Goal: Transaction & Acquisition: Purchase product/service

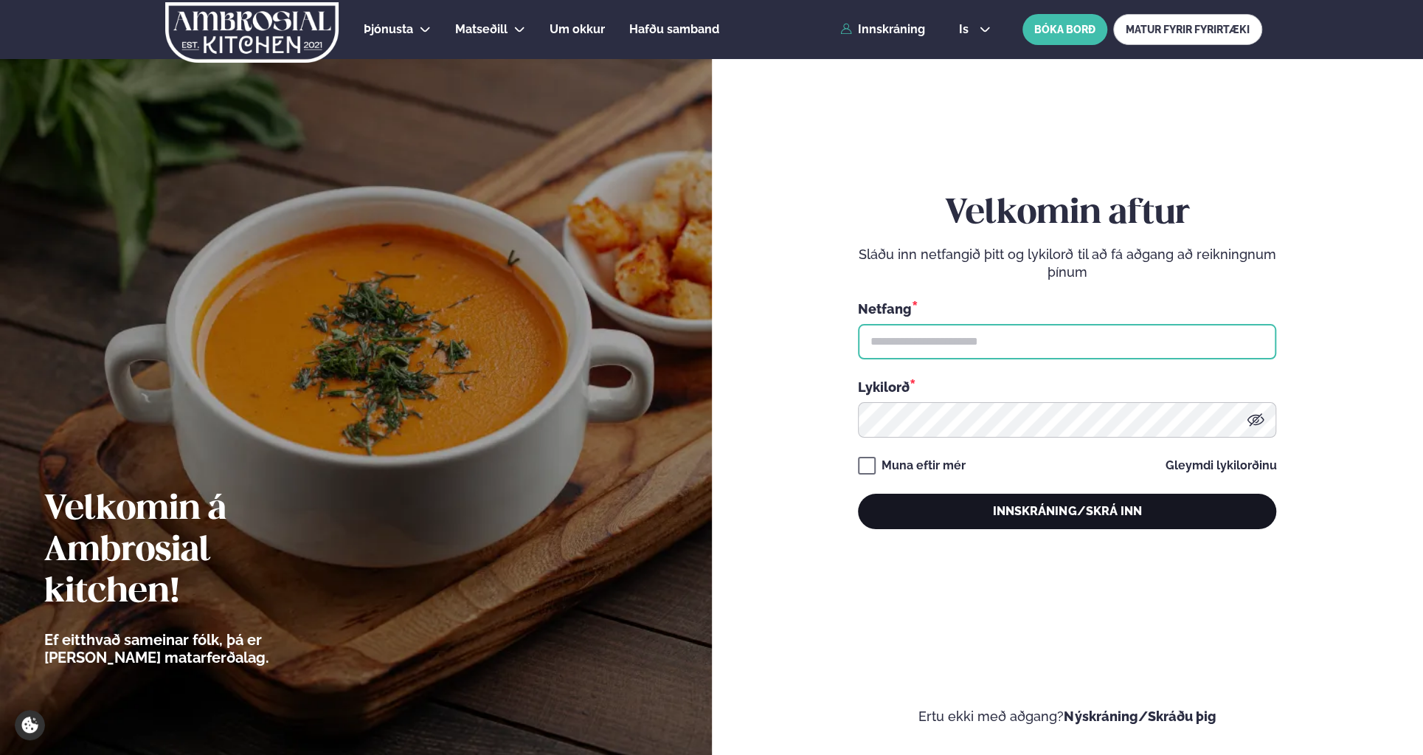
type input "**********"
click at [1074, 499] on button "Innskráning/Skrá inn" at bounding box center [1067, 511] width 418 height 35
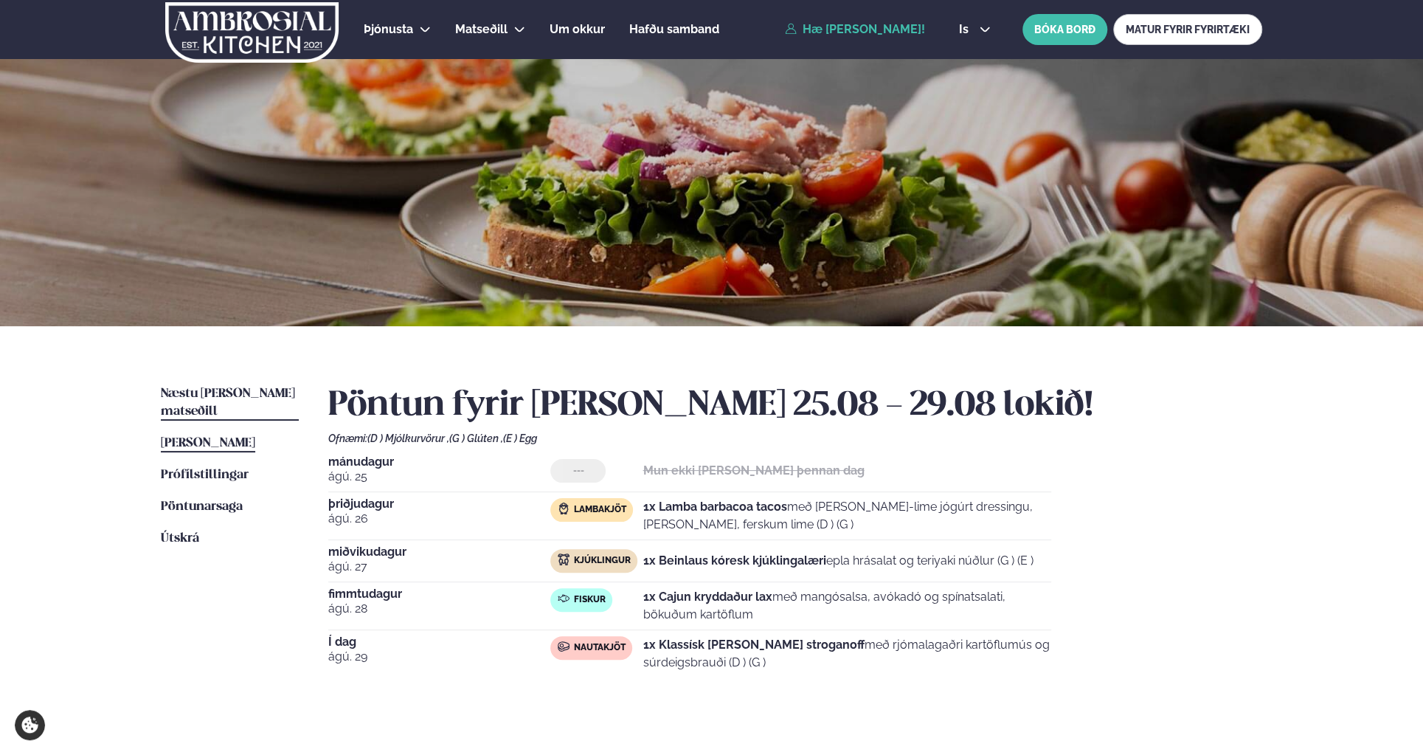
click at [246, 385] on link "Næstu [PERSON_NAME] matseðill Næsta vika" at bounding box center [230, 402] width 138 height 35
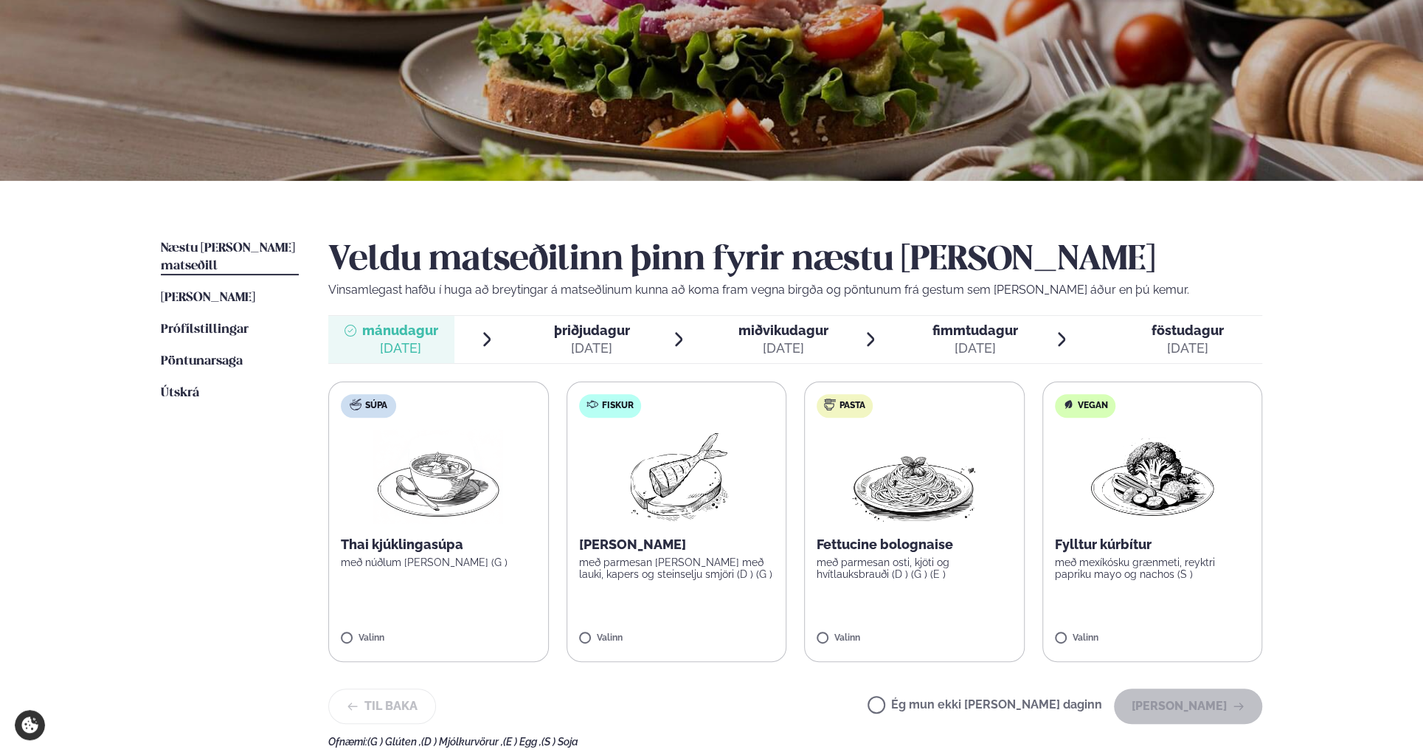
scroll to position [148, 0]
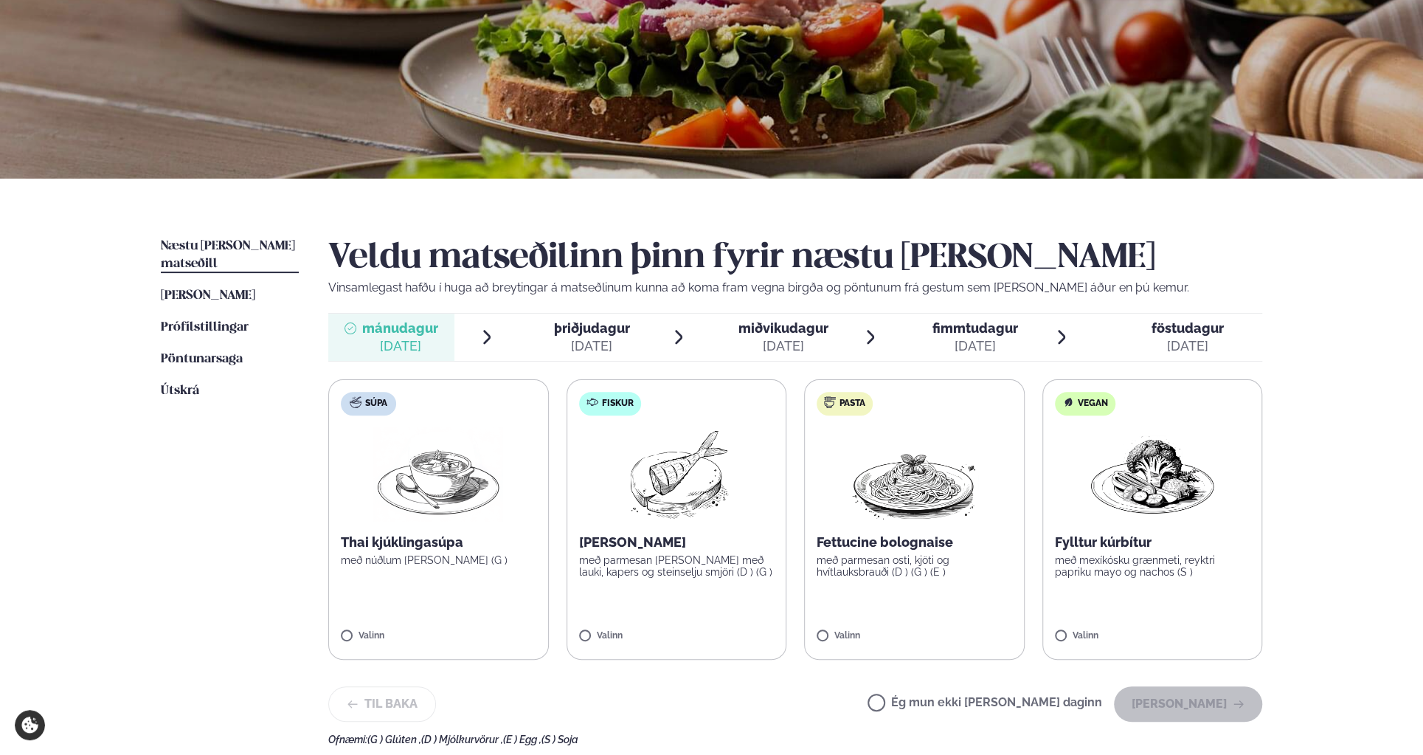
click at [635, 528] on label "Fiskur Ofnbakaður þorskur með parmesan [PERSON_NAME] með lauki, kapers og stein…" at bounding box center [677, 519] width 221 height 280
click at [1211, 696] on button "[PERSON_NAME]" at bounding box center [1188, 703] width 148 height 35
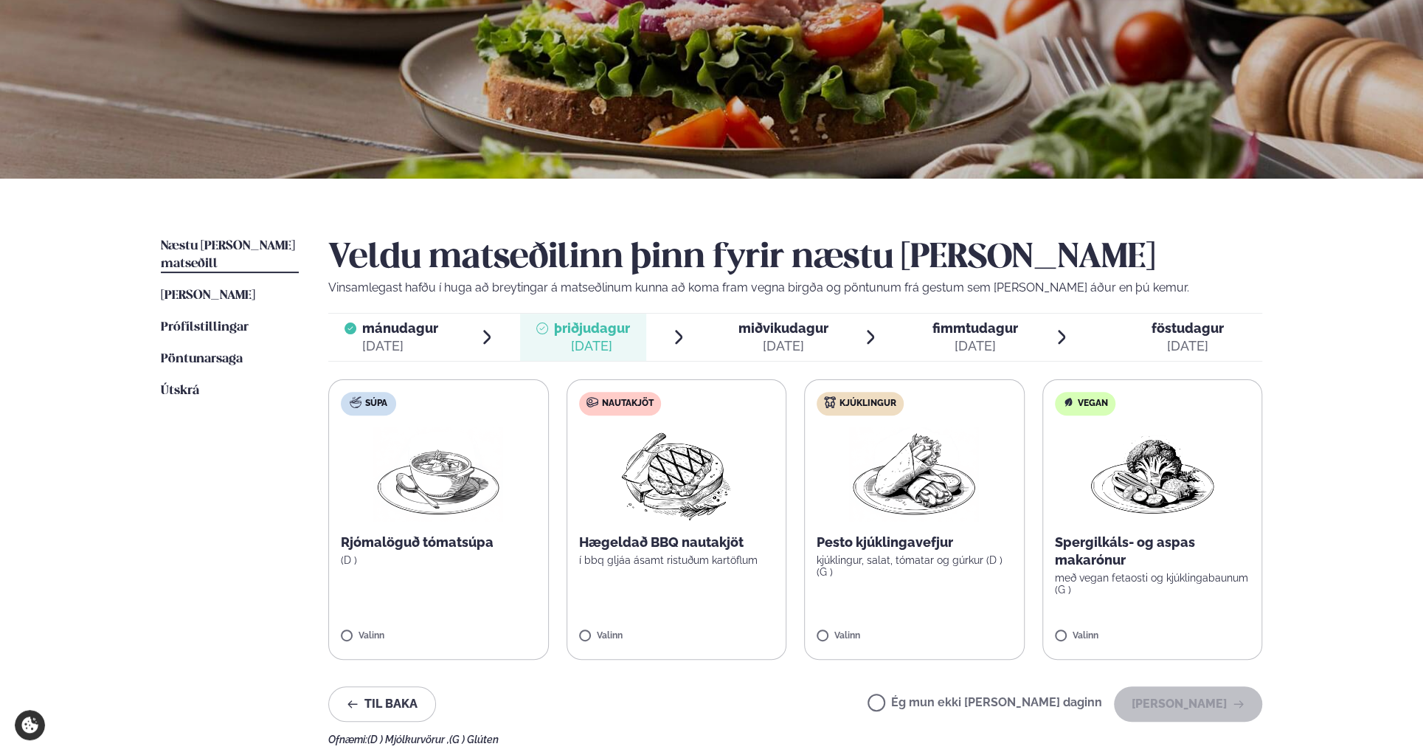
click at [1292, 548] on div "Næstu [PERSON_NAME] matseðill Næsta vika [PERSON_NAME] matseðill [PERSON_NAME] …" at bounding box center [712, 489] width 1190 height 620
click at [638, 569] on label "Nautakjöt Hægeldað BBQ nautakjöt í bbq gljáa ásamt ristuðum kartöflum Valinn" at bounding box center [677, 519] width 221 height 280
click at [1164, 691] on button "[PERSON_NAME]" at bounding box center [1188, 703] width 148 height 35
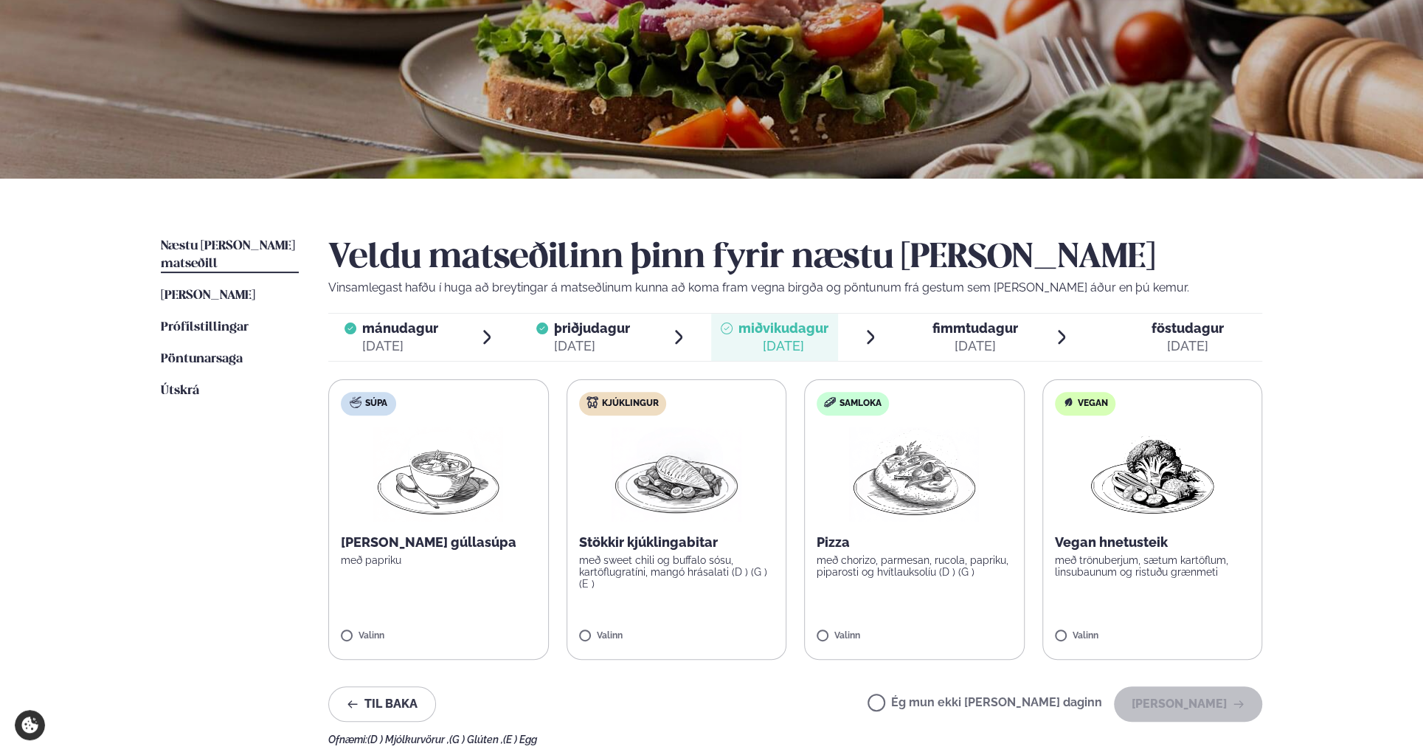
click at [697, 609] on label "Kjúklingur Stökkir kjúklingabitar með sweet chili og buffalo sósu, kartöflugrat…" at bounding box center [677, 519] width 221 height 280
click at [1206, 697] on button "[PERSON_NAME]" at bounding box center [1188, 703] width 148 height 35
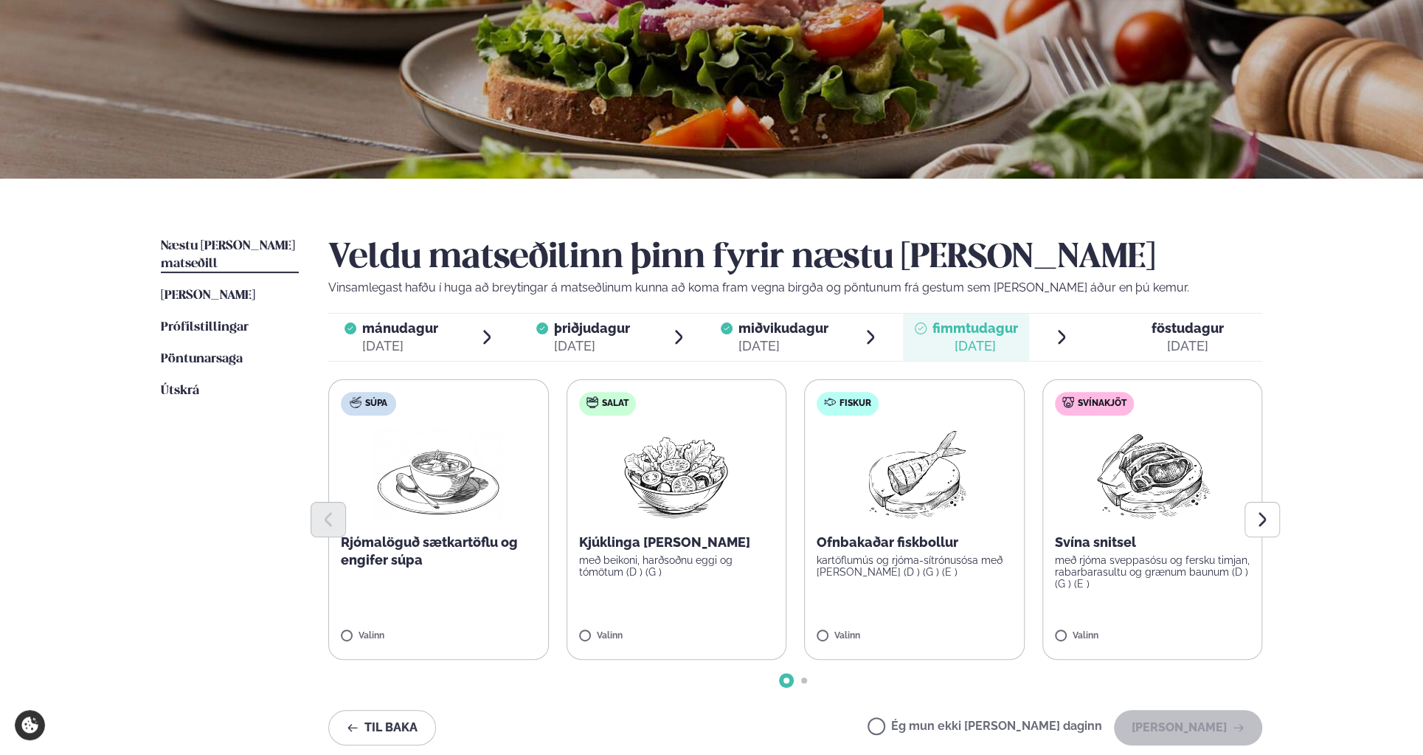
click at [876, 598] on label "Fiskur Ofnbakaðar fiskbollur kartöflumús og rjóma-sítrónusósa með [PERSON_NAME]…" at bounding box center [914, 519] width 221 height 280
click at [1208, 722] on button "[PERSON_NAME]" at bounding box center [1188, 727] width 148 height 35
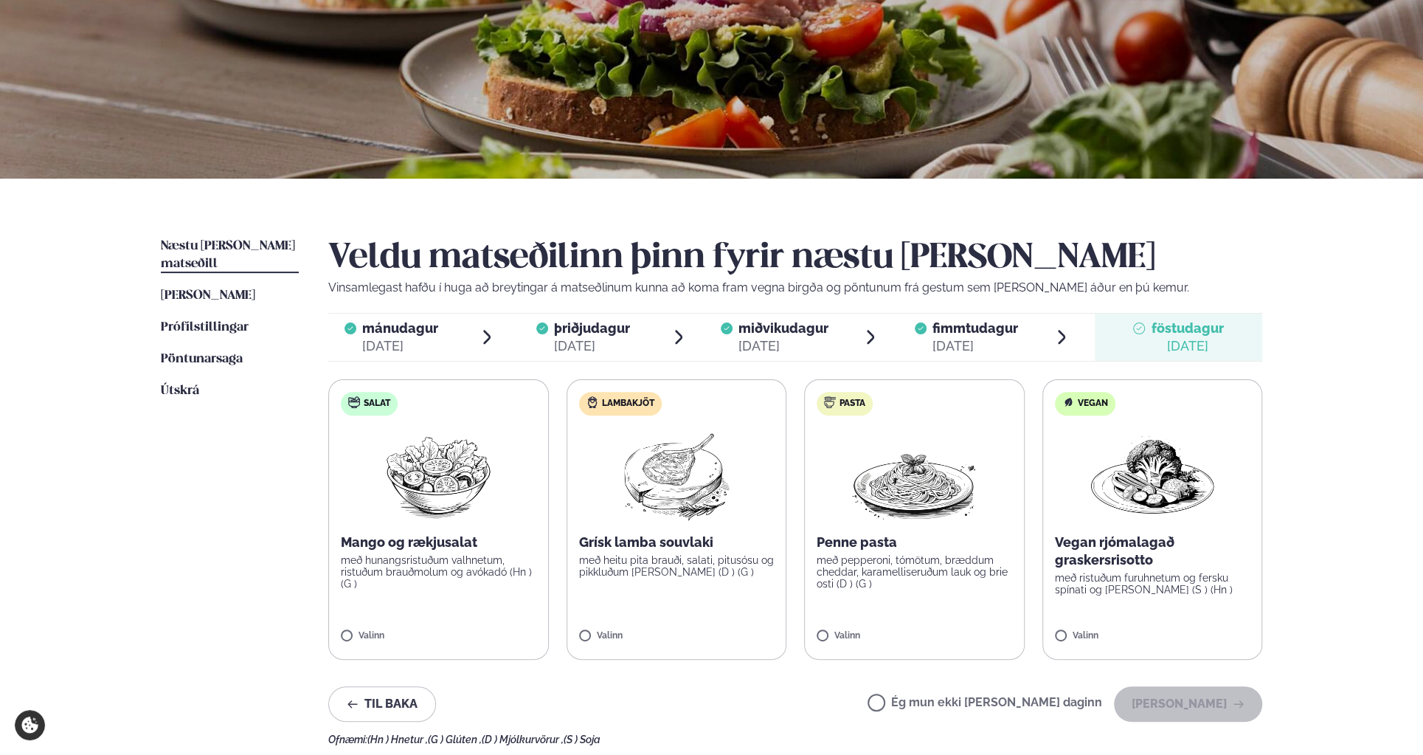
click at [646, 574] on p "með heitu pita brauði, salati, pitusósu og pikkluðum [PERSON_NAME] (D ) (G )" at bounding box center [677, 566] width 196 height 24
click at [1199, 703] on button "[PERSON_NAME]" at bounding box center [1188, 703] width 148 height 35
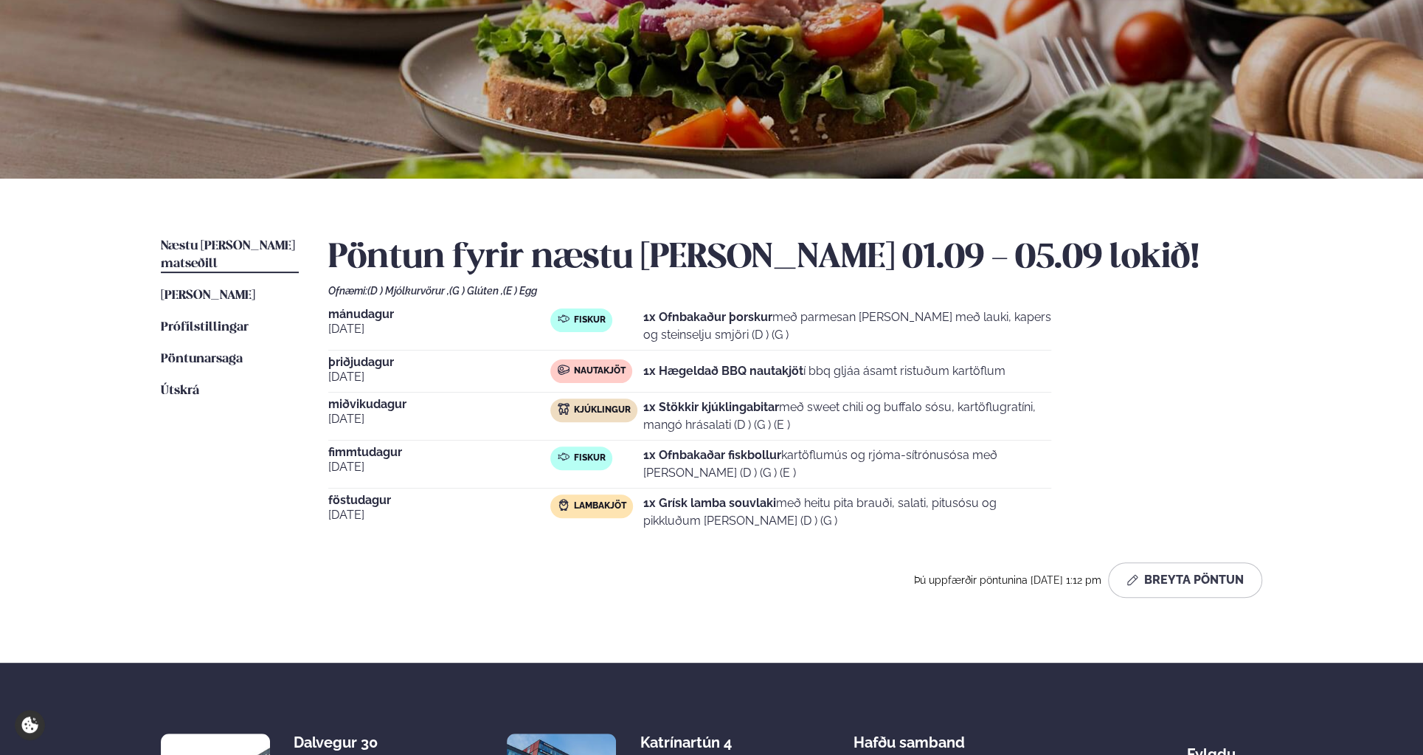
scroll to position [0, 0]
